Goal: Information Seeking & Learning: Learn about a topic

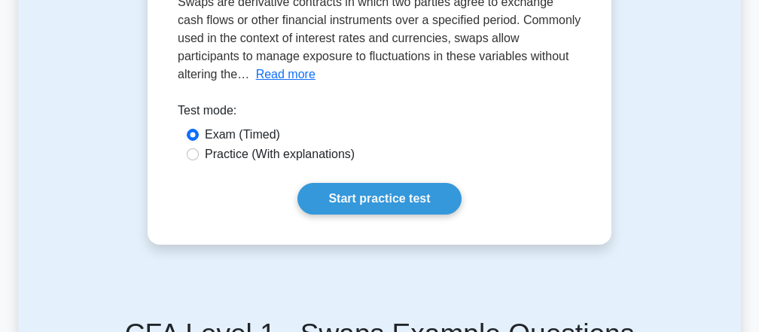
scroll to position [264, 0]
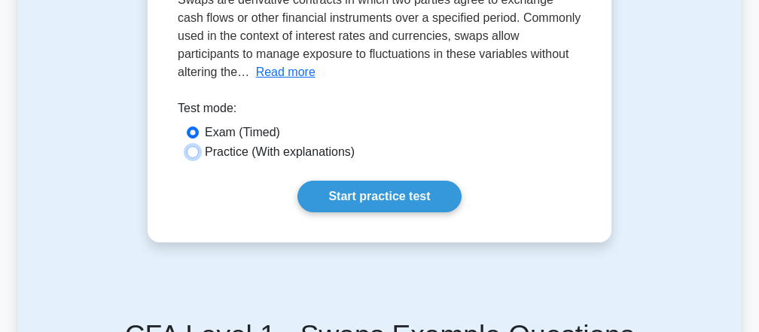
click at [197, 151] on input "Practice (With explanations)" at bounding box center [193, 152] width 12 height 12
radio input "true"
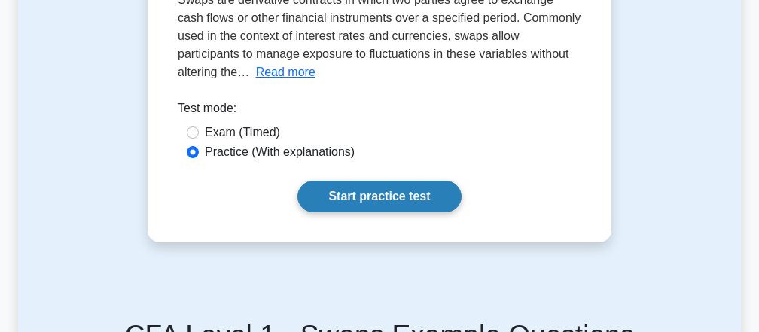
click at [368, 198] on link "Start practice test" at bounding box center [379, 197] width 163 height 32
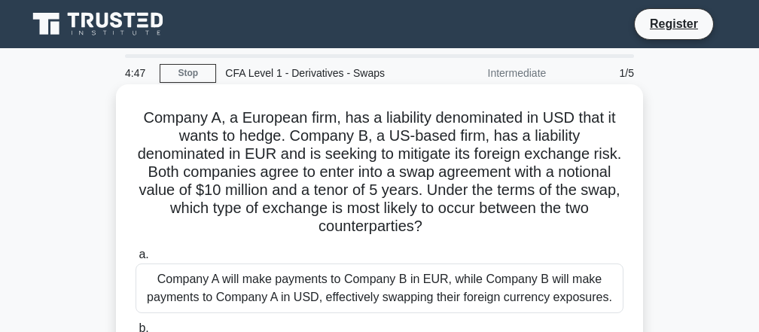
scroll to position [2, 0]
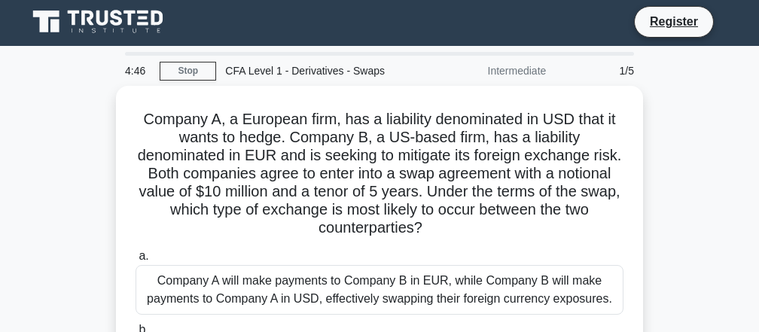
click at [499, 72] on div "Intermediate" at bounding box center [489, 71] width 132 height 30
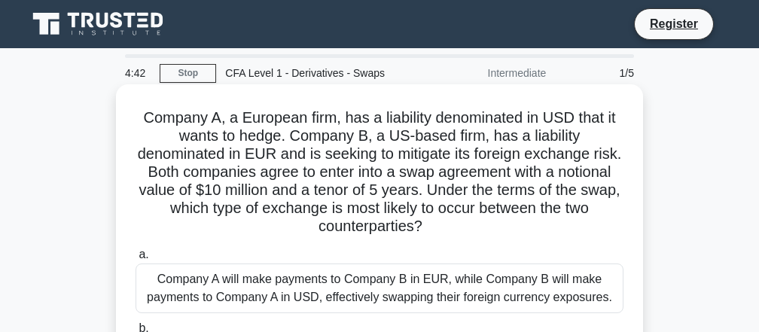
scroll to position [0, 0]
click at [194, 283] on div "Company A will make payments to Company B in EUR, while Company B will make pay…" at bounding box center [380, 289] width 488 height 50
click at [136, 260] on input "a. Company A will make payments to Company B in EUR, while Company B will make …" at bounding box center [136, 255] width 0 height 10
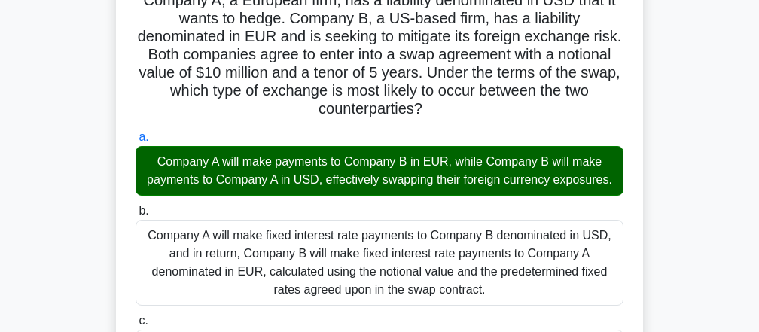
scroll to position [137, 0]
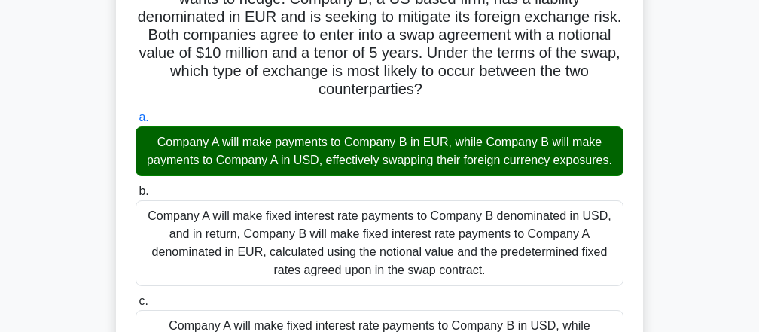
click at [240, 222] on div "Company A will make fixed interest rate payments to Company B denominated in US…" at bounding box center [380, 243] width 488 height 86
click at [136, 197] on input "b. Company A will make fixed interest rate payments to Company B denominated in…" at bounding box center [136, 192] width 0 height 10
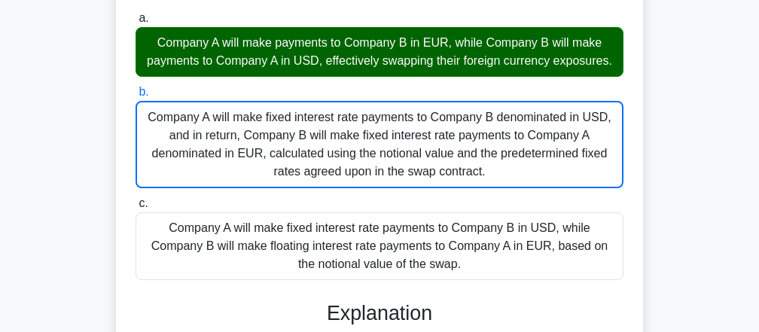
scroll to position [238, 0]
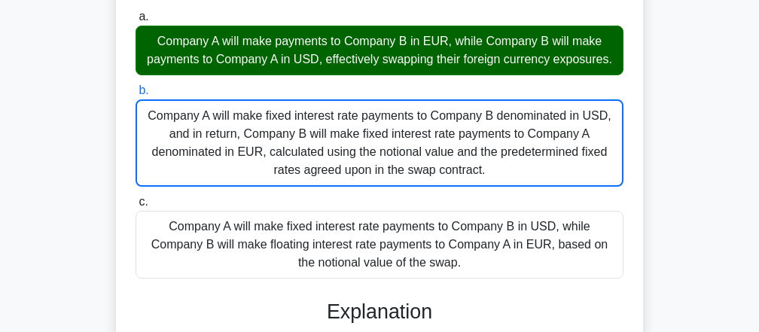
click at [256, 267] on div "Company A will make fixed interest rate payments to Company B in USD, while Com…" at bounding box center [380, 245] width 488 height 68
click at [136, 207] on input "c. Company A will make fixed interest rate payments to Company B in USD, while …" at bounding box center [136, 202] width 0 height 10
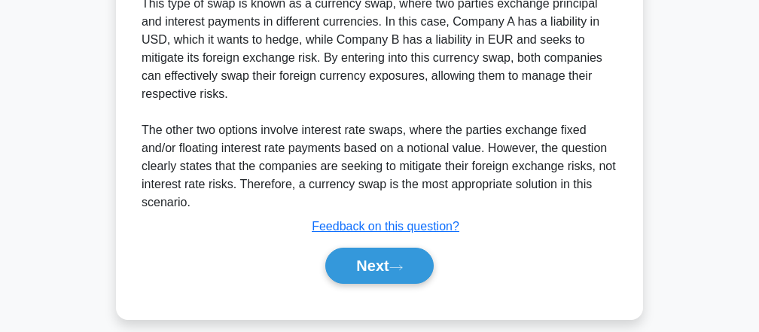
scroll to position [668, 0]
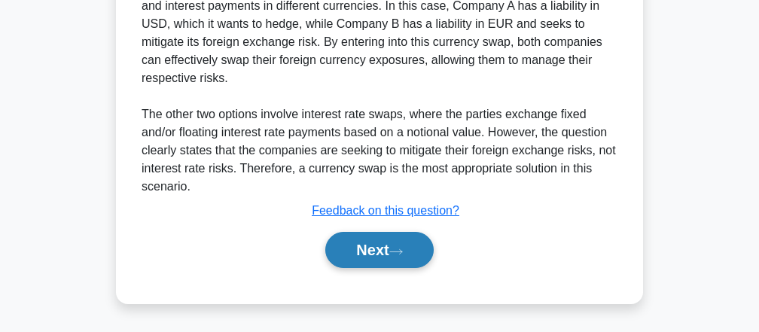
click at [380, 238] on button "Next" at bounding box center [379, 250] width 108 height 36
